Goal: Information Seeking & Learning: Learn about a topic

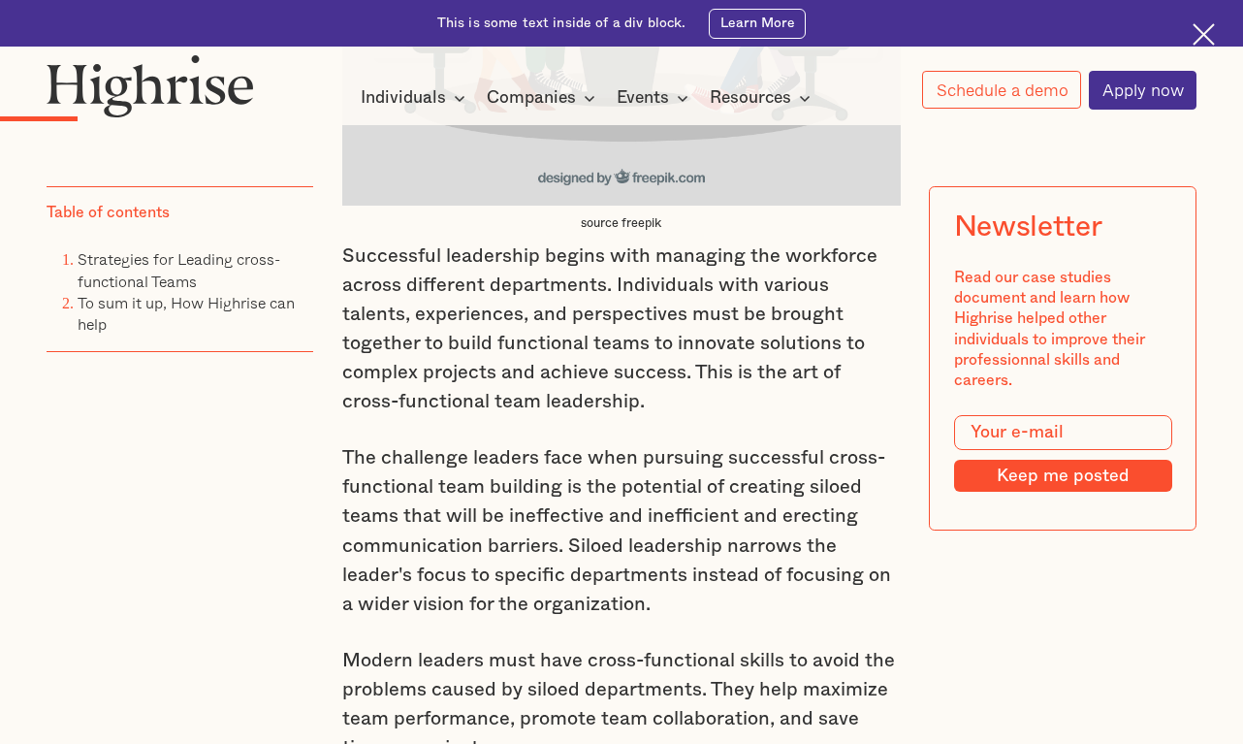
scroll to position [1940, 0]
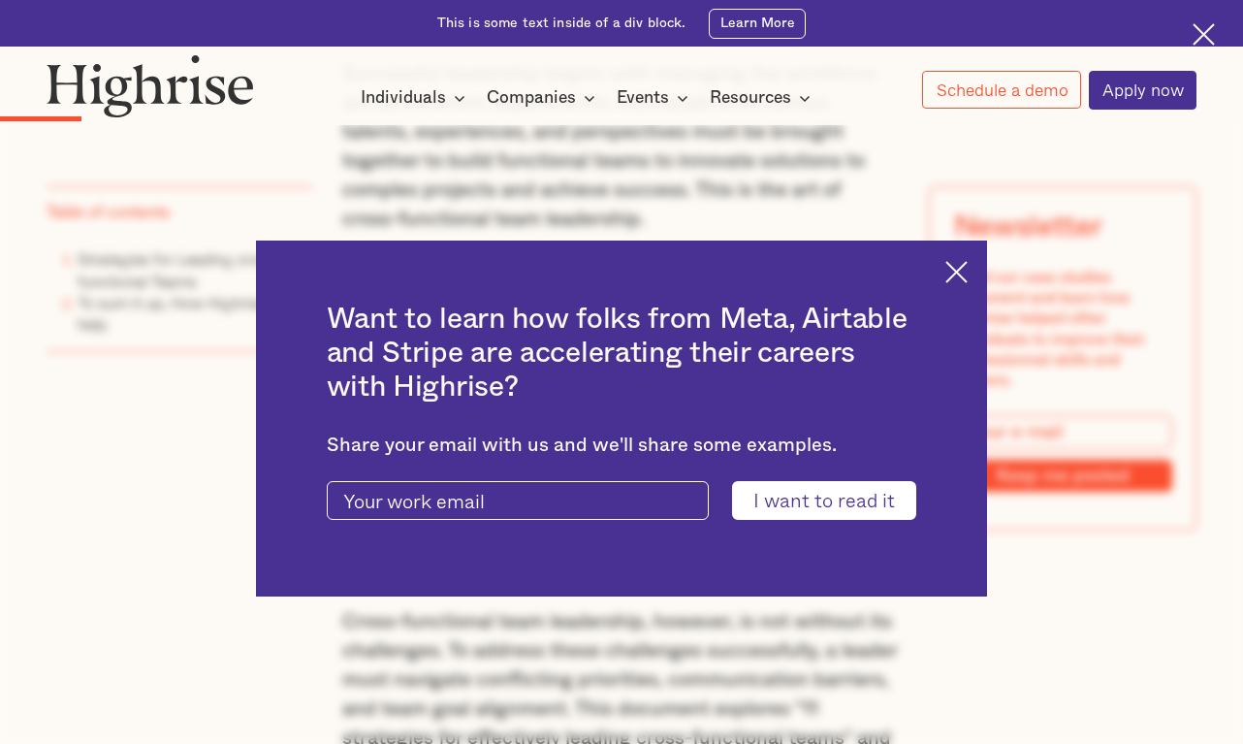
click at [965, 263] on img at bounding box center [957, 272] width 22 height 22
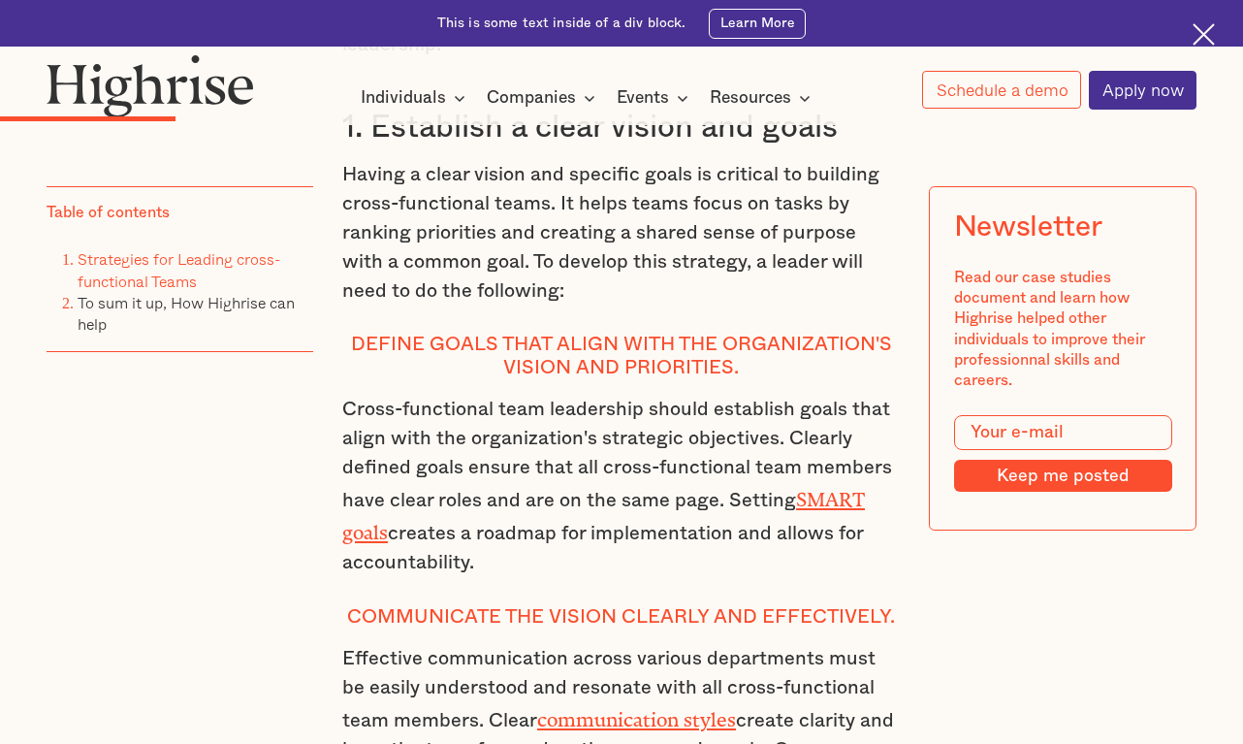
scroll to position [3007, 0]
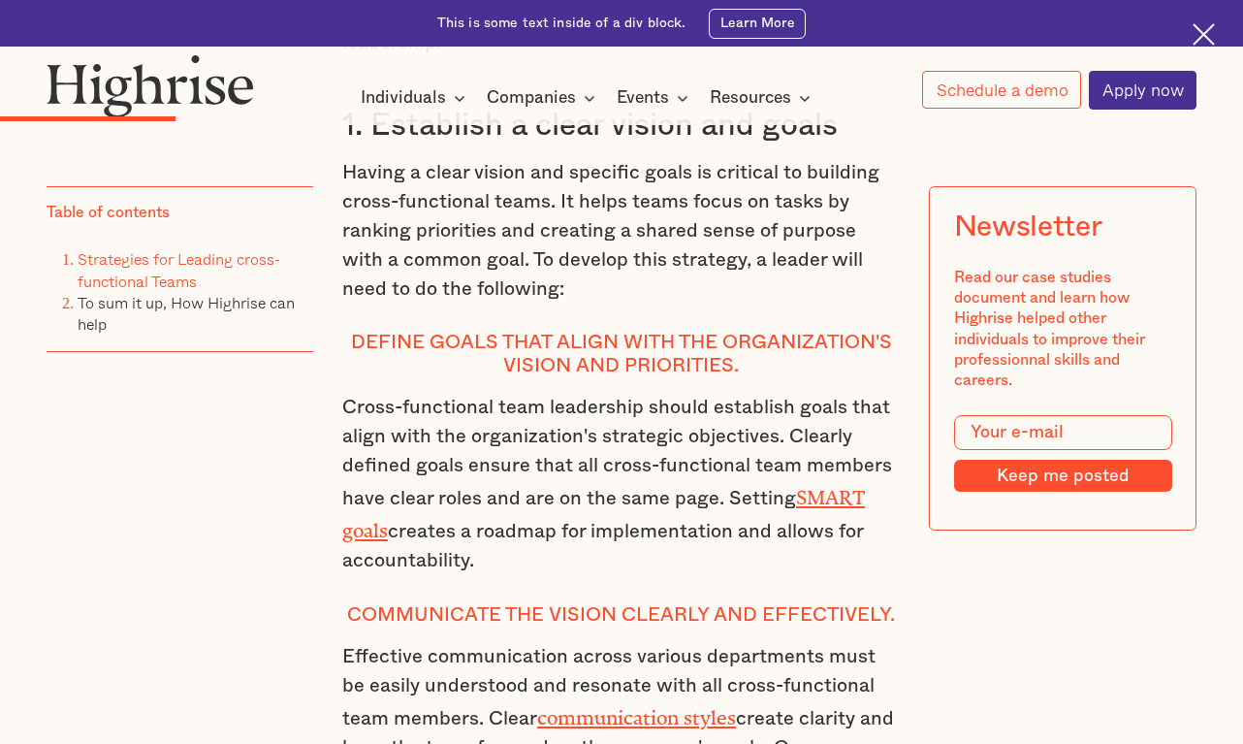
drag, startPoint x: 646, startPoint y: 225, endPoint x: 574, endPoint y: 210, distance: 73.2
click at [646, 225] on p "Having a clear vision and specific goals is critical to building cross-function…" at bounding box center [621, 230] width 559 height 145
drag, startPoint x: 570, startPoint y: 205, endPoint x: 1199, endPoint y: 168, distance: 629.5
click at [702, 204] on p "Having a clear vision and specific goals is critical to building cross-function…" at bounding box center [621, 230] width 559 height 145
click at [579, 431] on p "Cross-functional team leadership should establish goals that align with the org…" at bounding box center [621, 484] width 559 height 182
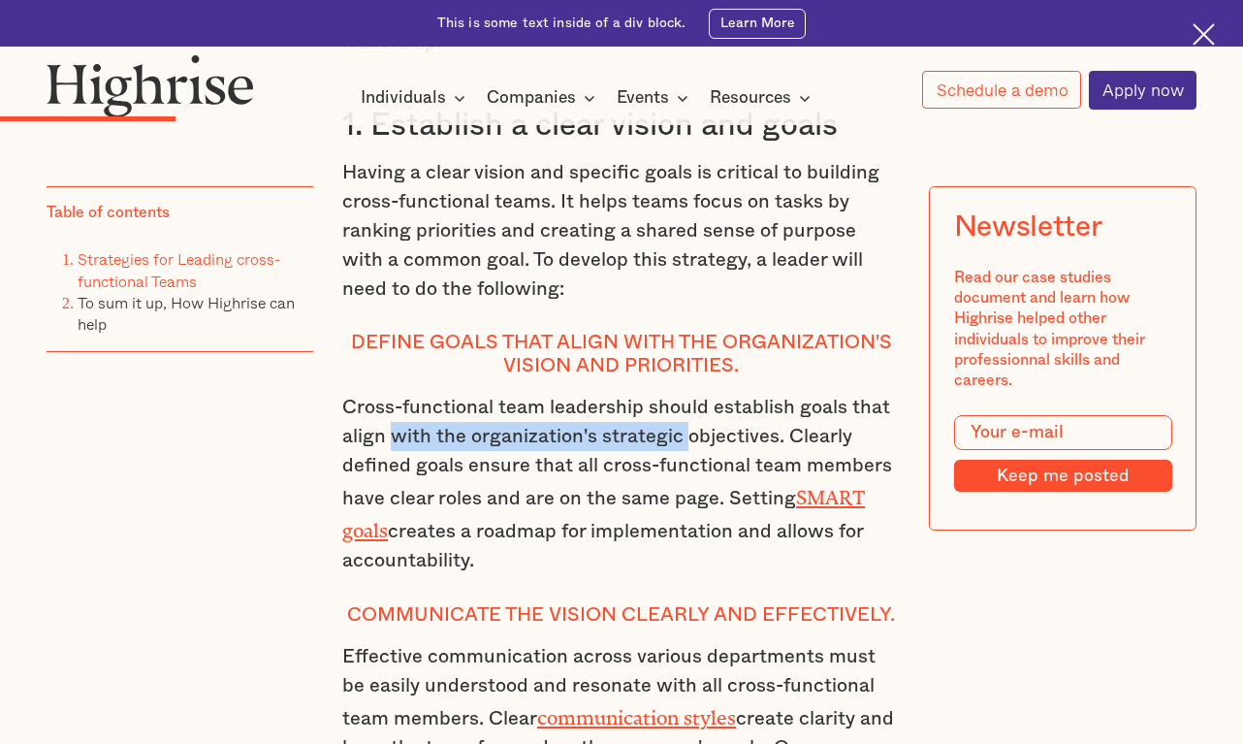
drag, startPoint x: 394, startPoint y: 471, endPoint x: 686, endPoint y: 474, distance: 291.9
click at [686, 474] on p "Cross-functional team leadership should establish goals that align with the org…" at bounding box center [621, 484] width 559 height 182
copy p "with the organization's strategic"
drag, startPoint x: 677, startPoint y: 488, endPoint x: 688, endPoint y: 486, distance: 10.8
click at [677, 488] on p "Cross-functional team leadership should establish goals that align with the org…" at bounding box center [621, 484] width 559 height 182
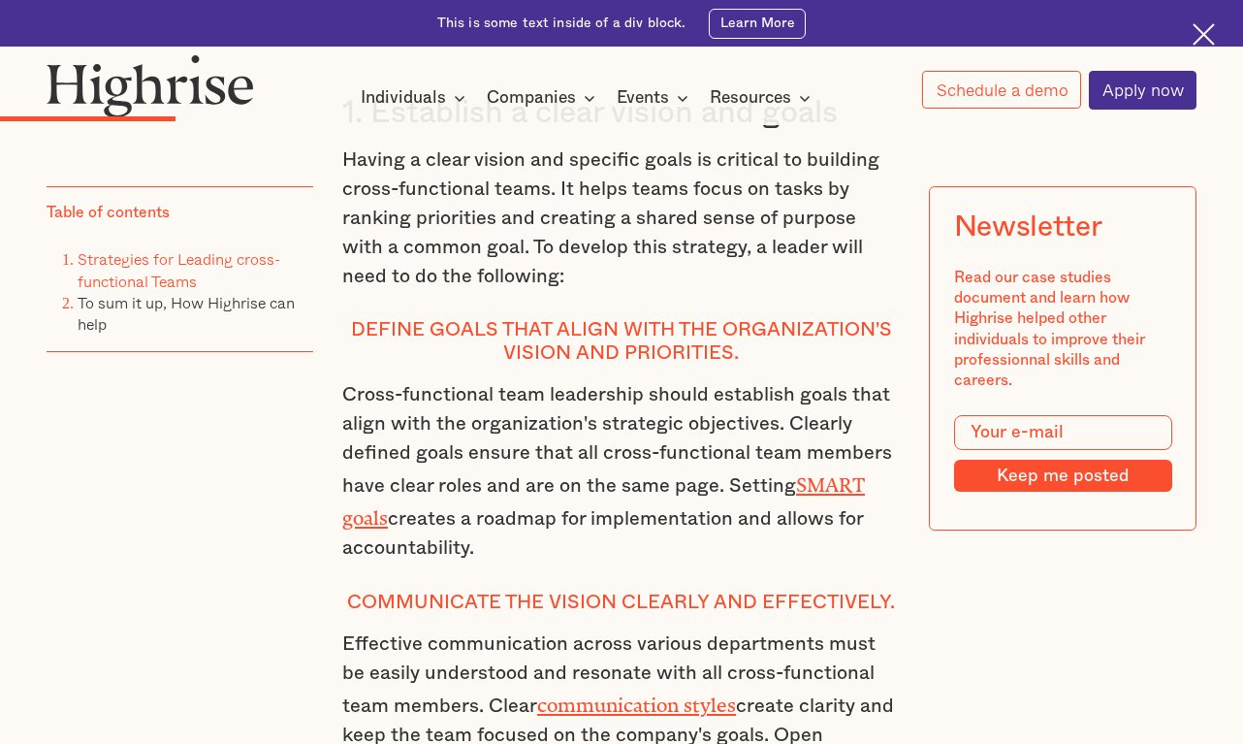
scroll to position [3104, 0]
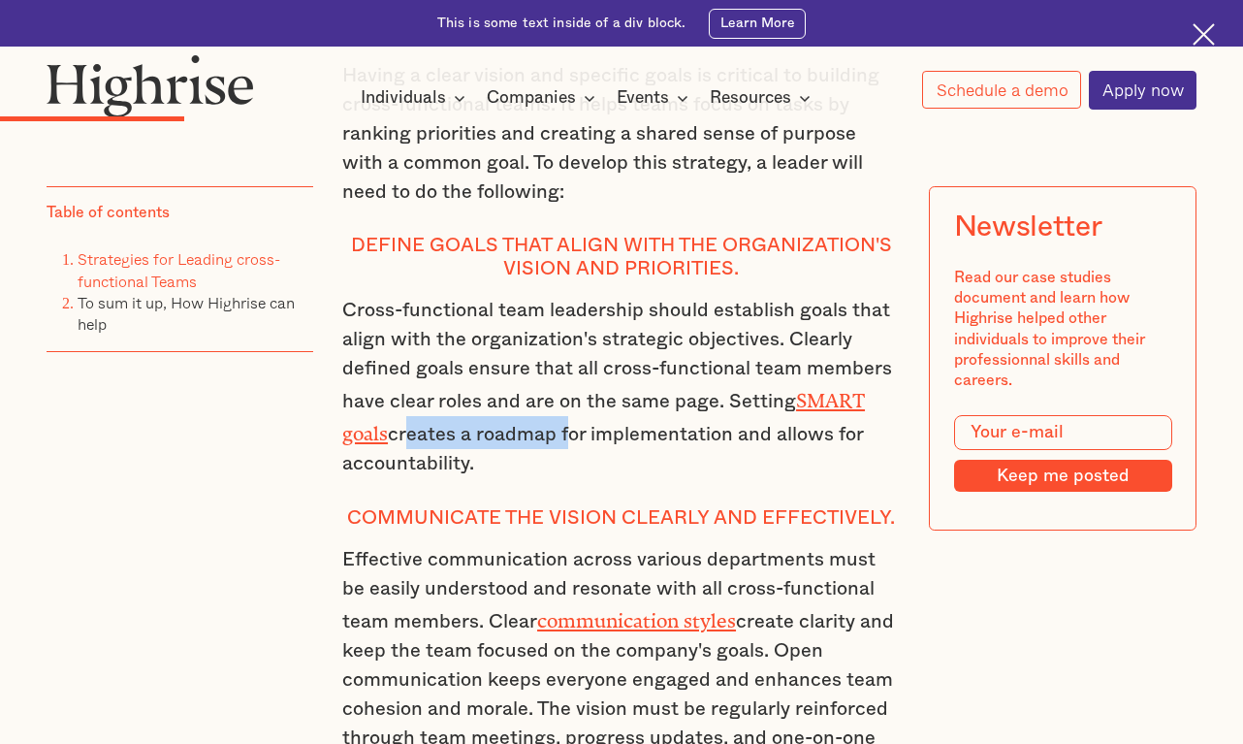
drag, startPoint x: 397, startPoint y: 466, endPoint x: 563, endPoint y: 466, distance: 166.8
click at [563, 466] on p "Cross-functional team leadership should establish goals that align with the org…" at bounding box center [621, 387] width 559 height 182
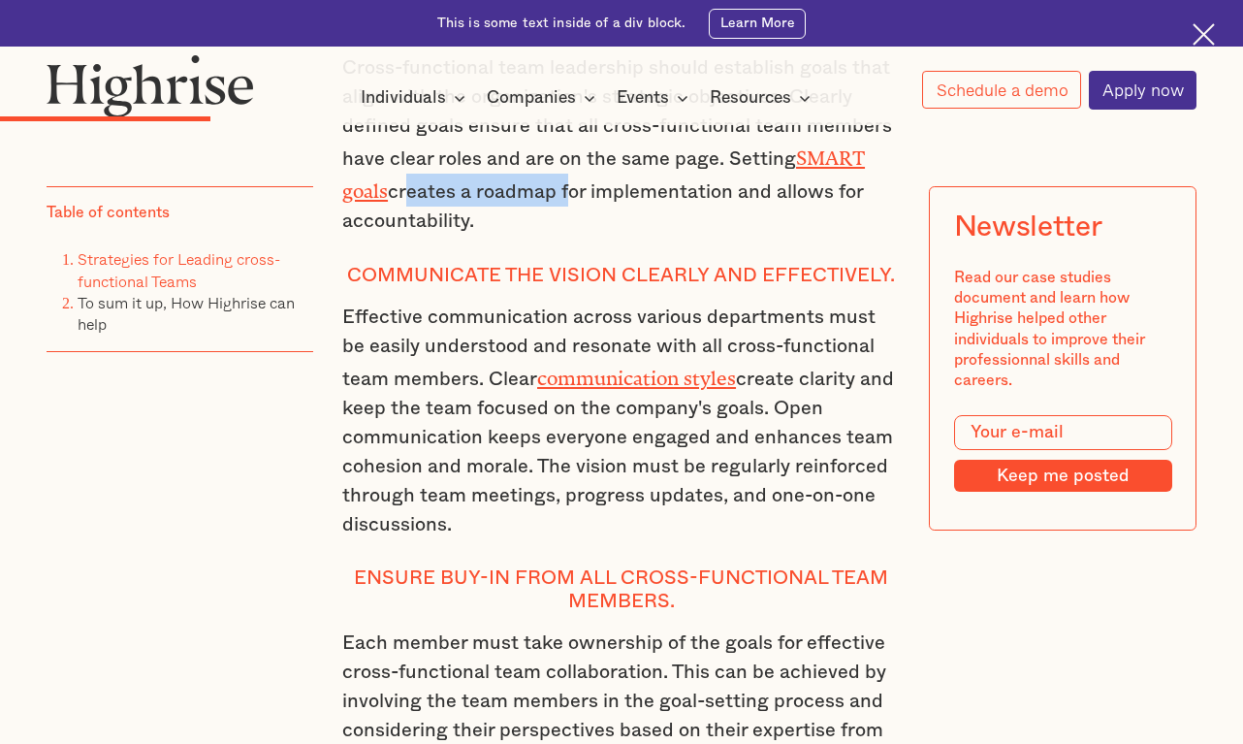
scroll to position [3394, 0]
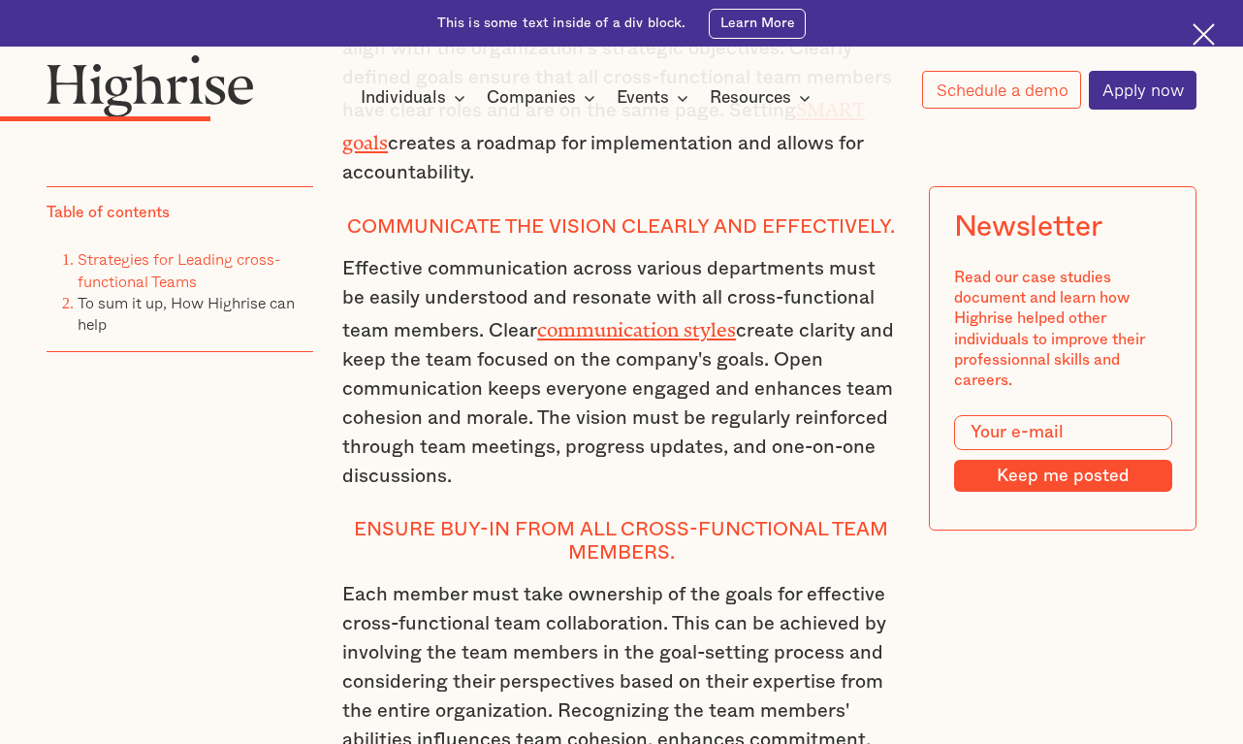
click at [635, 426] on p "Effective communication across various departments must be easily understood an…" at bounding box center [621, 372] width 559 height 237
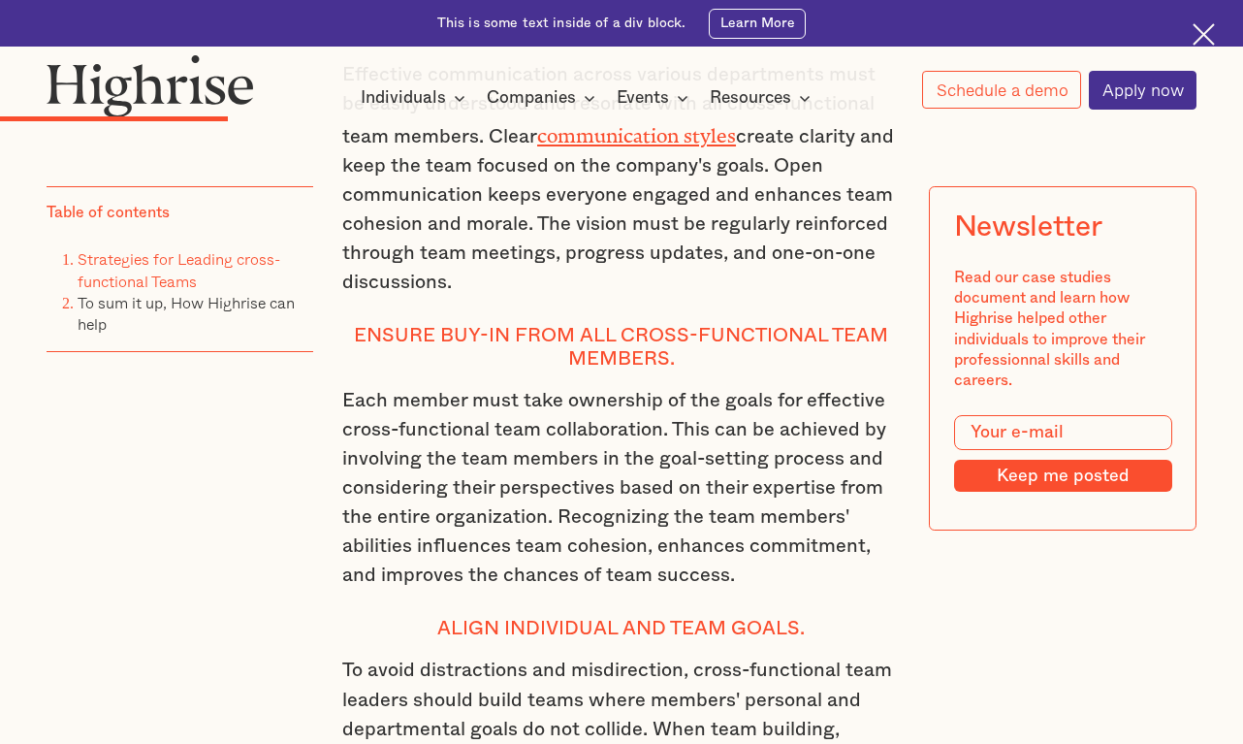
click at [691, 539] on p "Each member must take ownership of the goals for effective cross-functional tea…" at bounding box center [621, 488] width 559 height 204
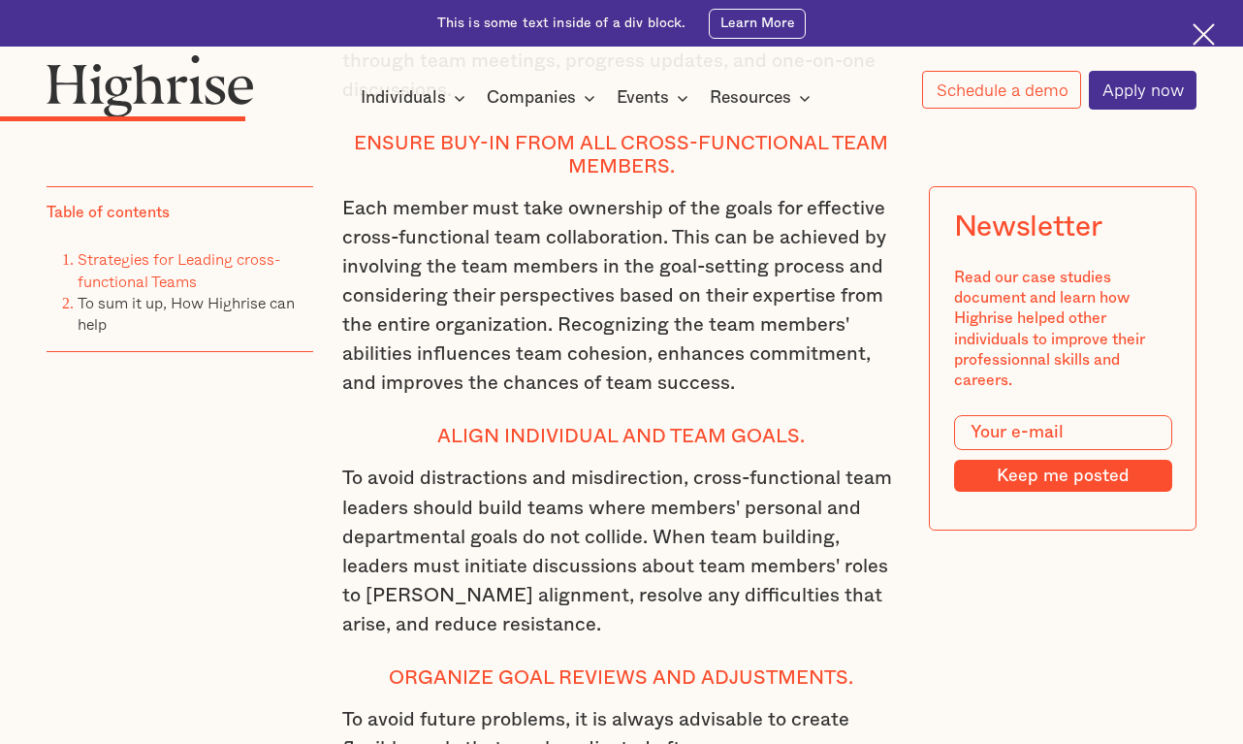
scroll to position [3782, 0]
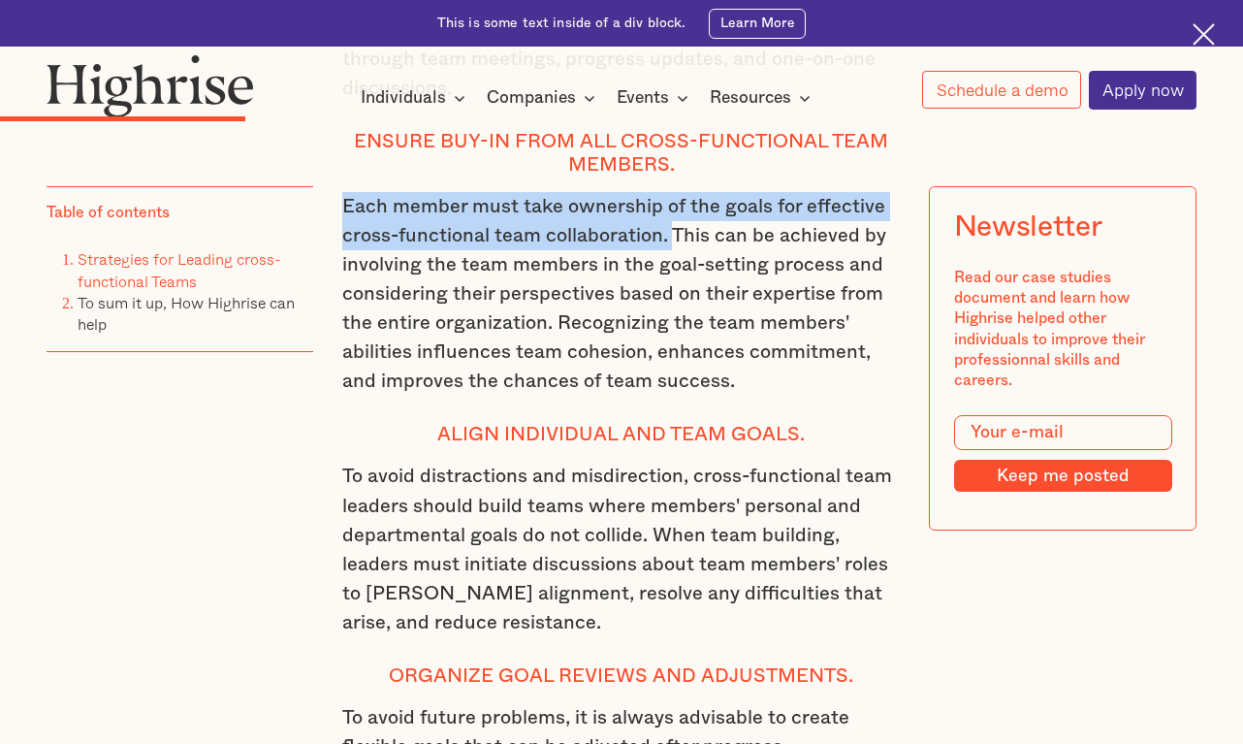
drag, startPoint x: 669, startPoint y: 268, endPoint x: 342, endPoint y: 238, distance: 328.2
click at [342, 238] on p "Each member must take ownership of the goals for effective cross-functional tea…" at bounding box center [621, 294] width 559 height 204
copy p "Each member must take ownership of the goals for effective cross-functional tea…"
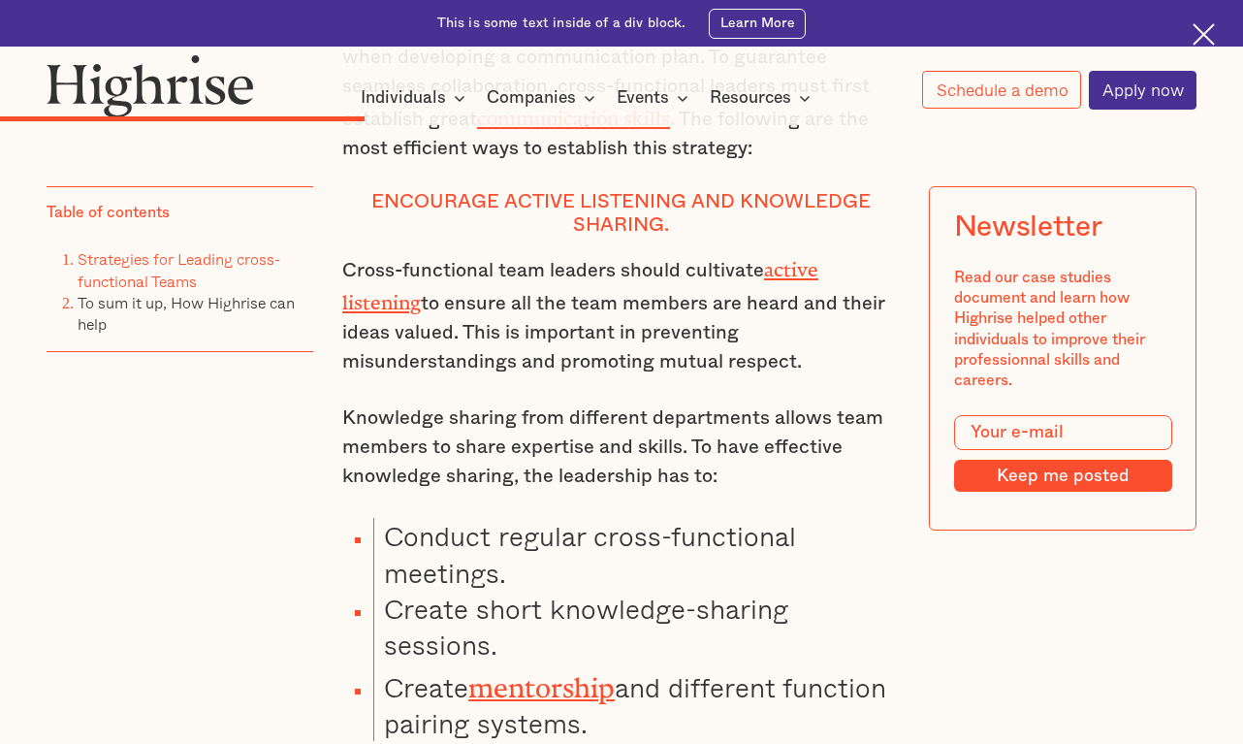
scroll to position [5140, 0]
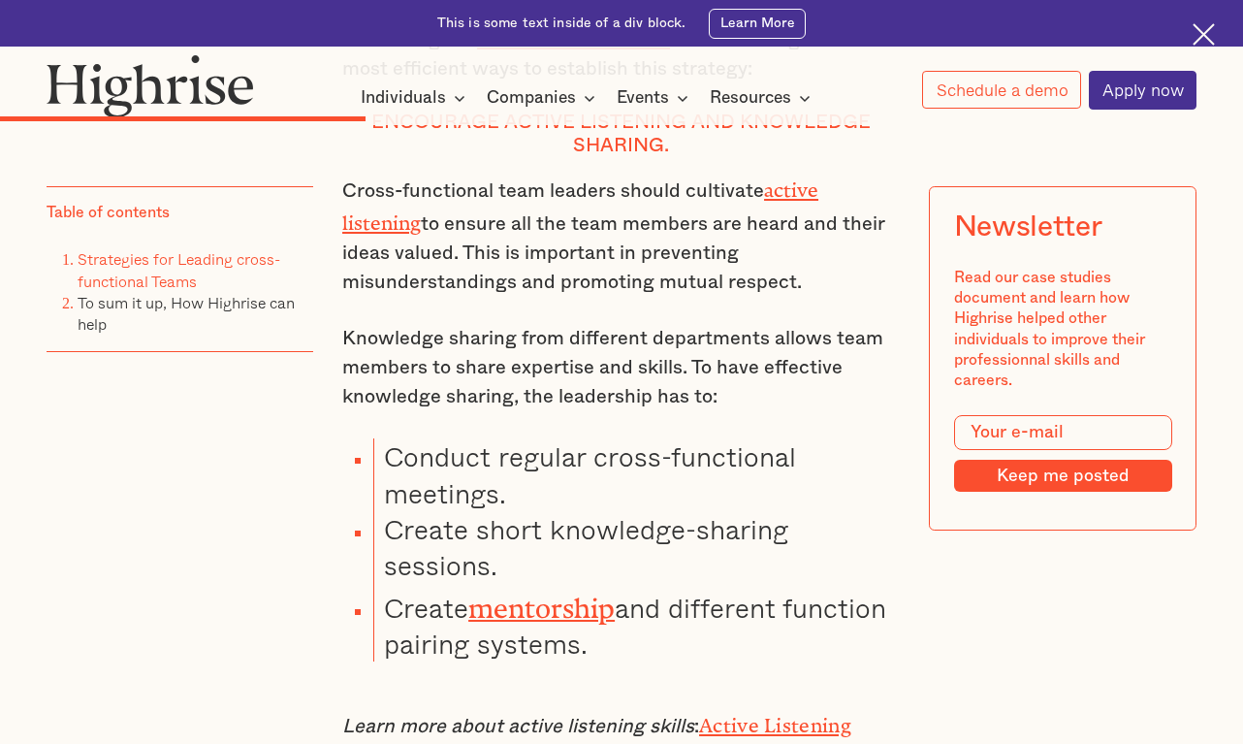
click at [530, 511] on li "Conduct regular cross-functional meetings." at bounding box center [637, 474] width 528 height 73
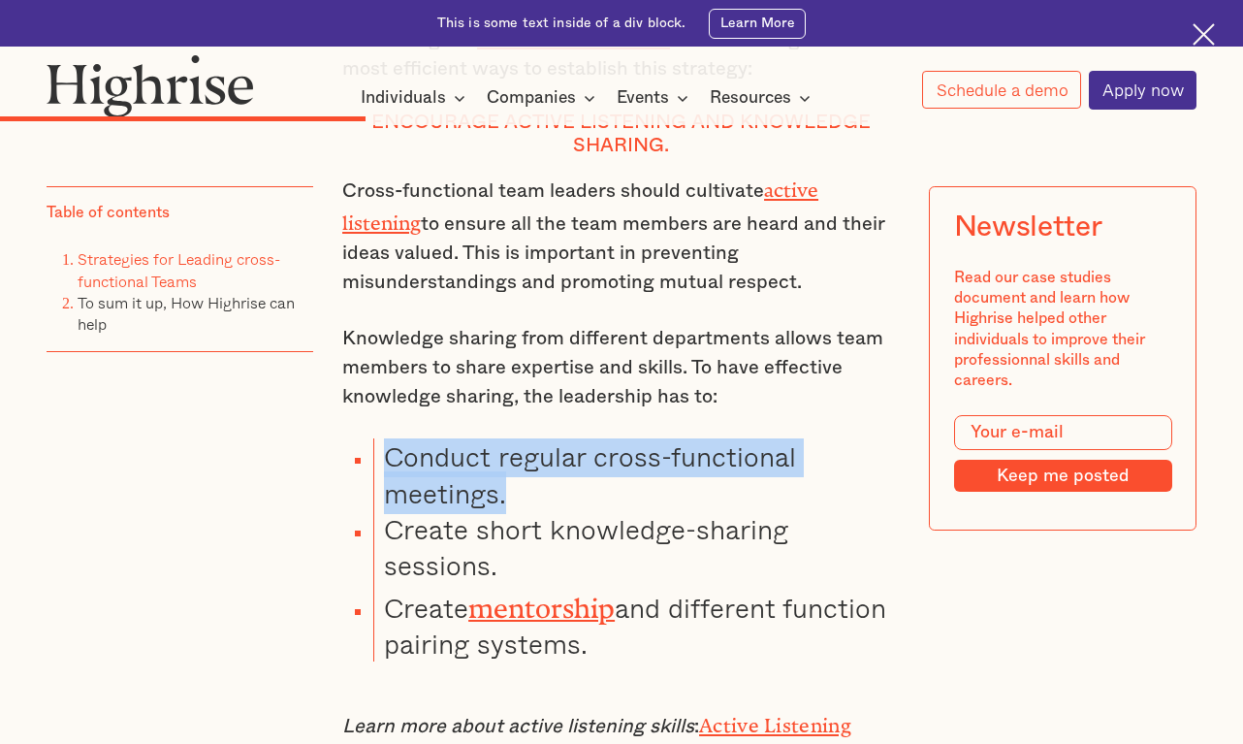
drag, startPoint x: 518, startPoint y: 527, endPoint x: 389, endPoint y: 491, distance: 133.9
click at [389, 491] on li "Conduct regular cross-functional meetings." at bounding box center [637, 474] width 528 height 73
copy li "Conduct regular cross-functional meetings."
click at [519, 558] on li "Create short knowledge-sharing sessions." at bounding box center [637, 547] width 528 height 73
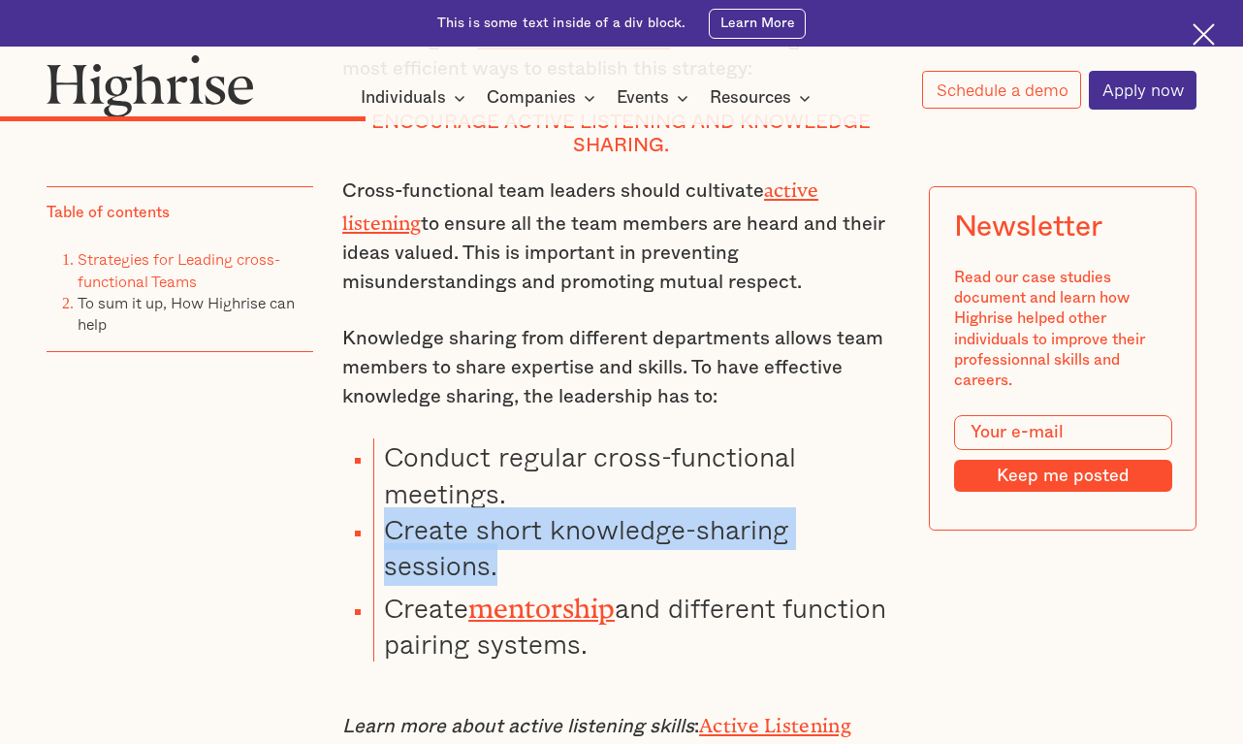
drag, startPoint x: 516, startPoint y: 602, endPoint x: 390, endPoint y: 563, distance: 131.9
click at [390, 563] on li "Create short knowledge-sharing sessions." at bounding box center [637, 547] width 528 height 73
copy li "Create short knowledge-sharing sessions."
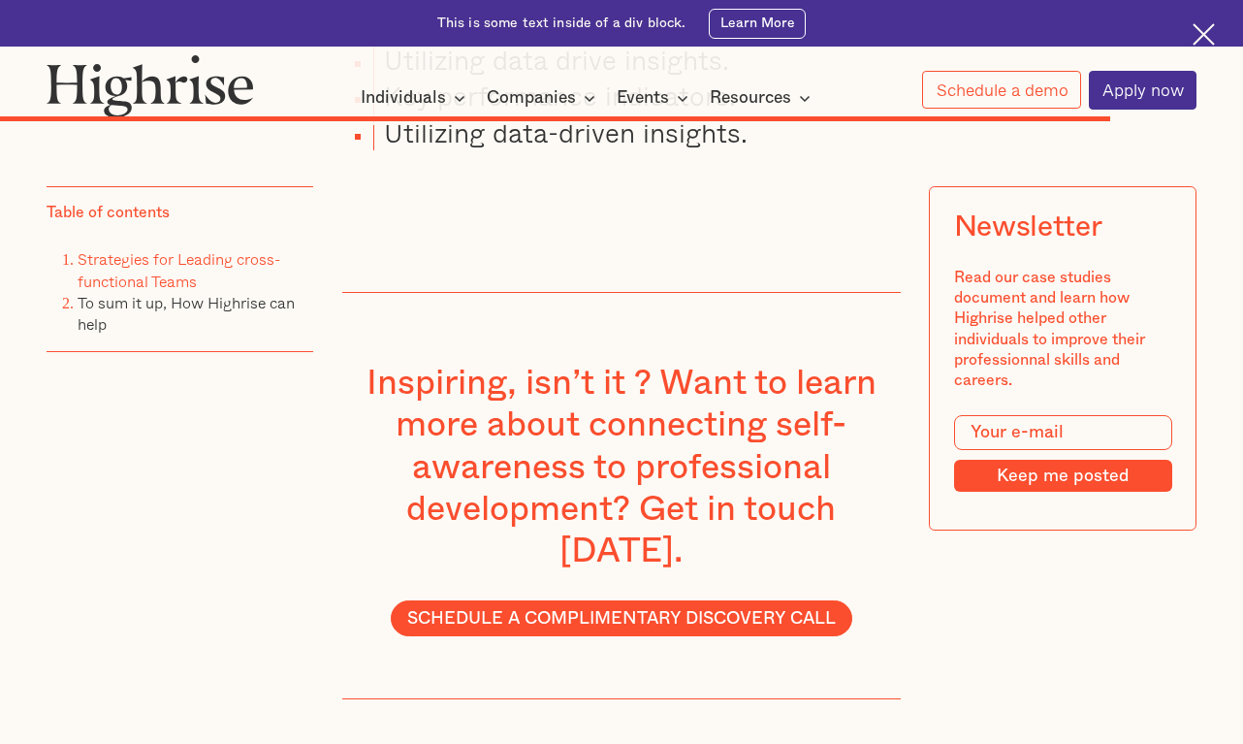
scroll to position [13578, 0]
